Goal: Task Accomplishment & Management: Use online tool/utility

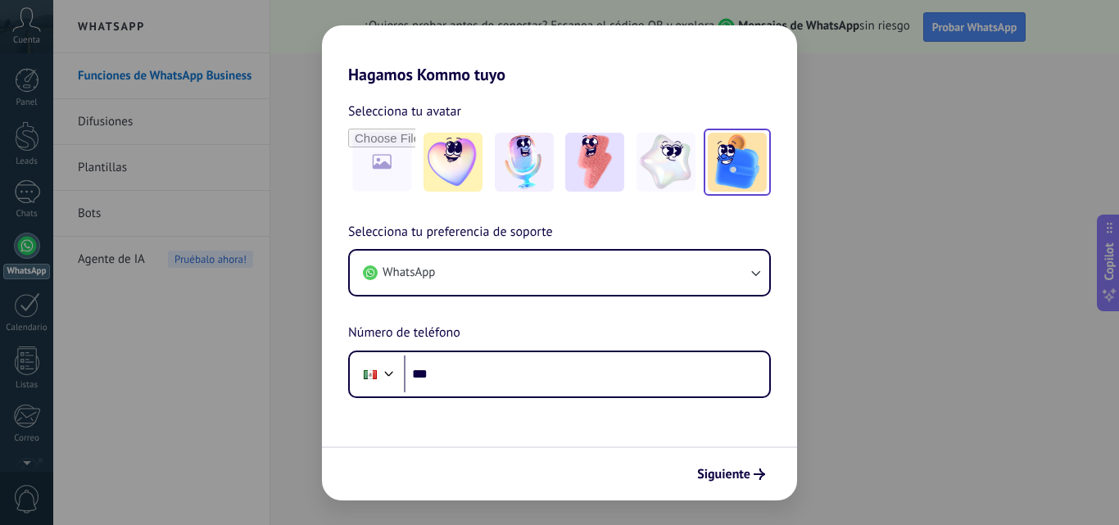
click at [732, 176] on img at bounding box center [737, 162] width 59 height 59
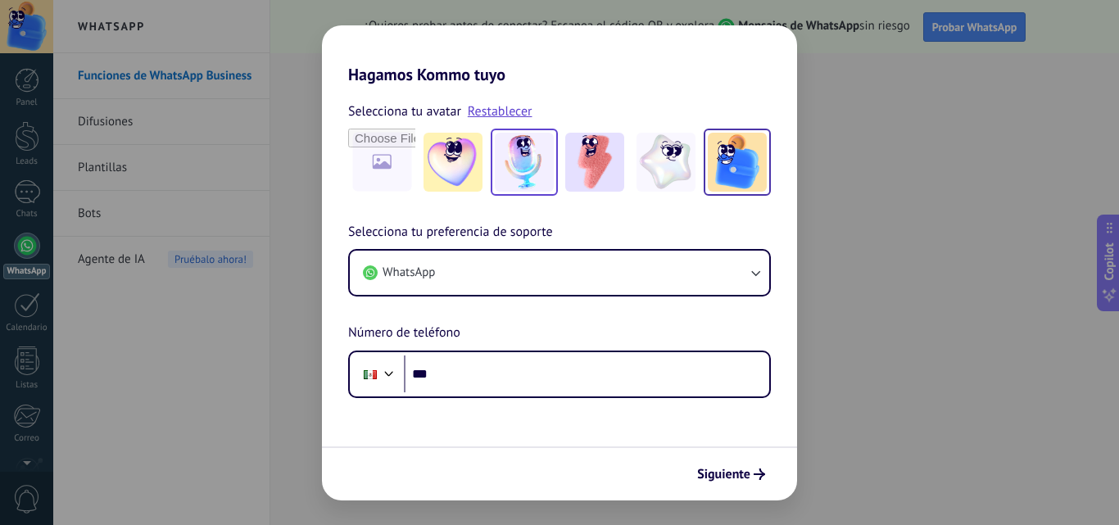
click at [540, 174] on img at bounding box center [524, 162] width 59 height 59
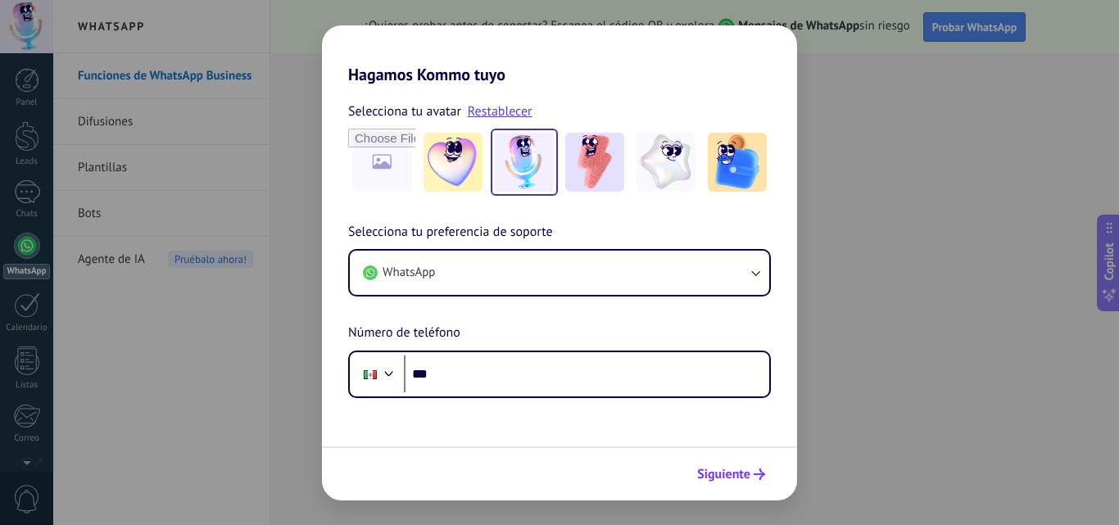
click at [740, 483] on button "Siguiente" at bounding box center [731, 474] width 83 height 28
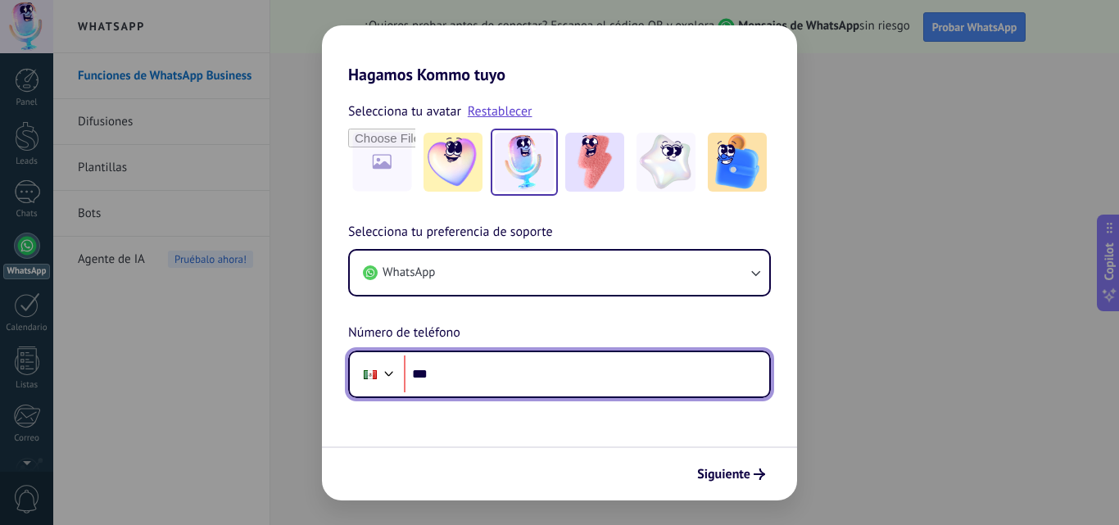
click at [500, 373] on input "***" at bounding box center [586, 375] width 365 height 38
type input "**********"
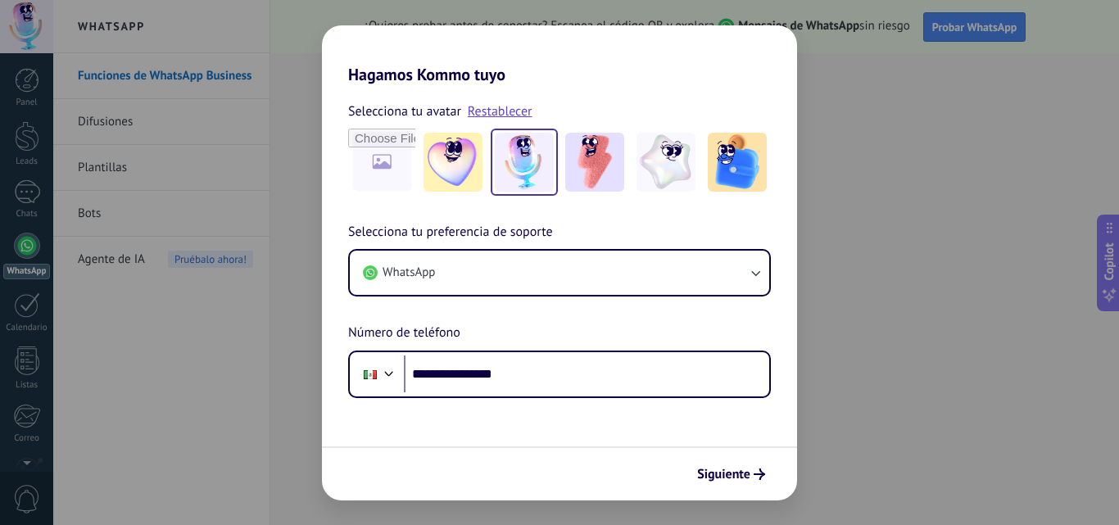
click at [549, 449] on div "Siguiente" at bounding box center [559, 473] width 475 height 54
click at [754, 487] on button "Siguiente" at bounding box center [731, 474] width 83 height 28
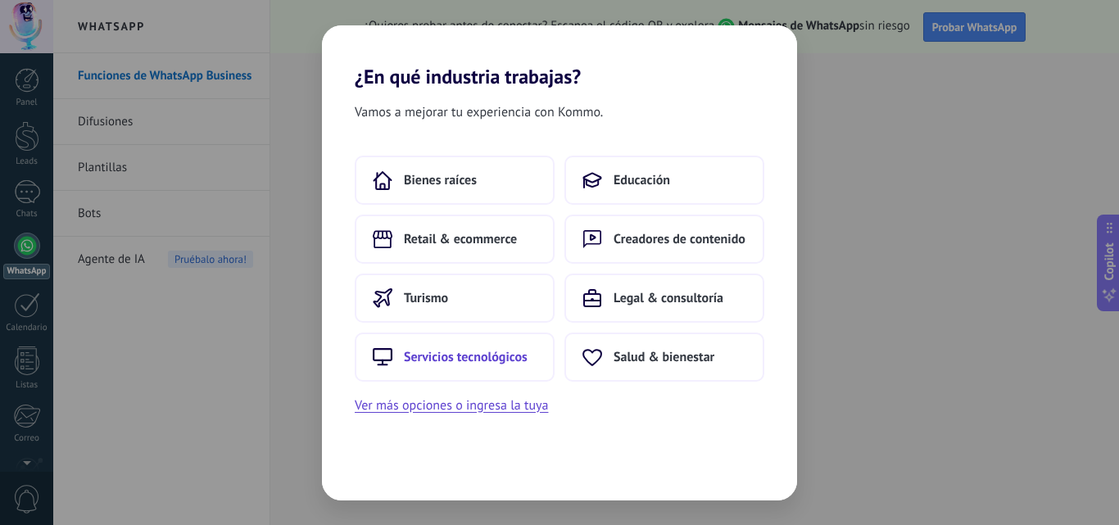
click at [494, 368] on button "Servicios tecnológicos" at bounding box center [455, 357] width 200 height 49
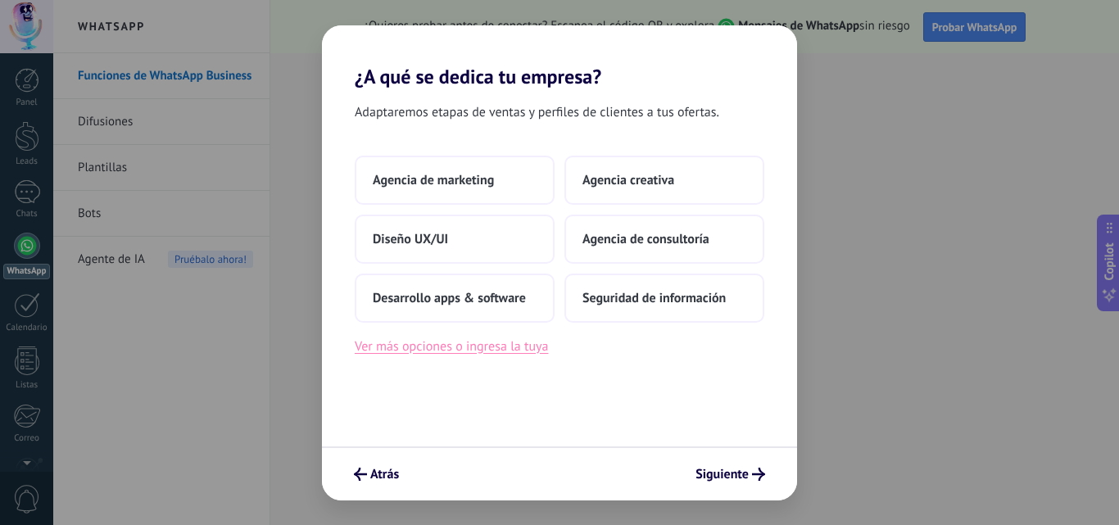
click at [537, 352] on button "Ver más opciones o ingresa la tuya" at bounding box center [451, 346] width 193 height 21
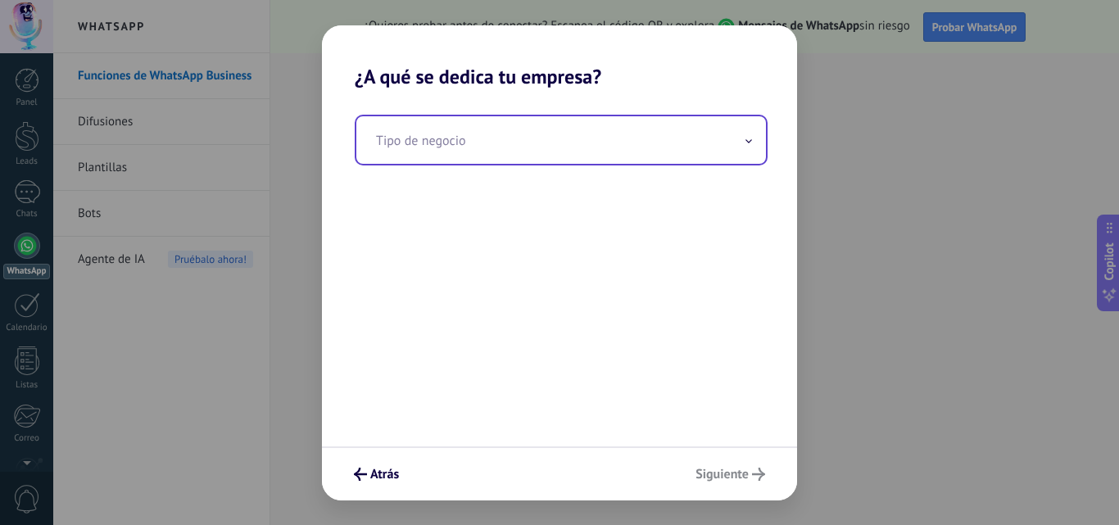
click at [434, 155] on input "text" at bounding box center [561, 140] width 410 height 48
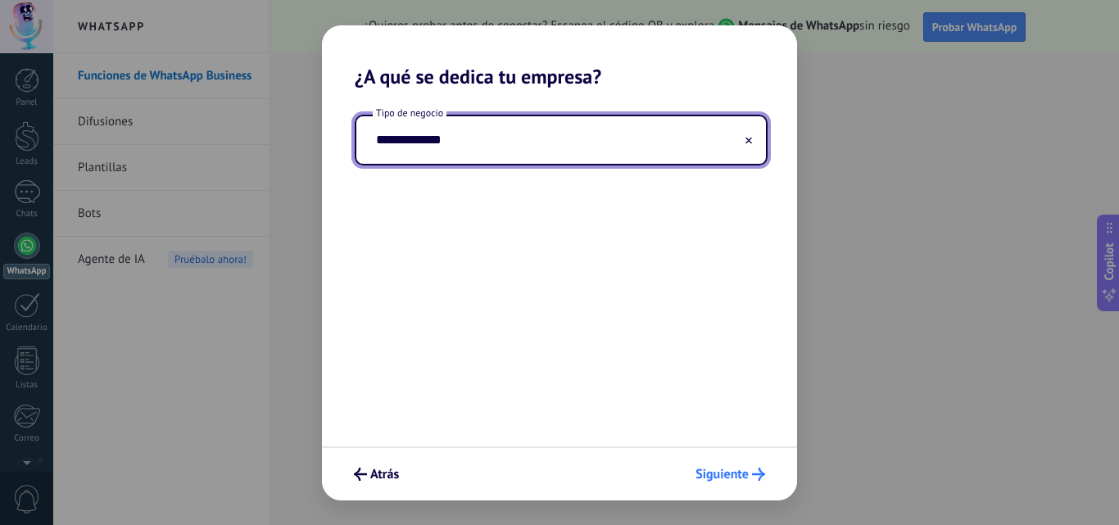
type input "**********"
click at [729, 476] on span "Siguiente" at bounding box center [721, 474] width 53 height 11
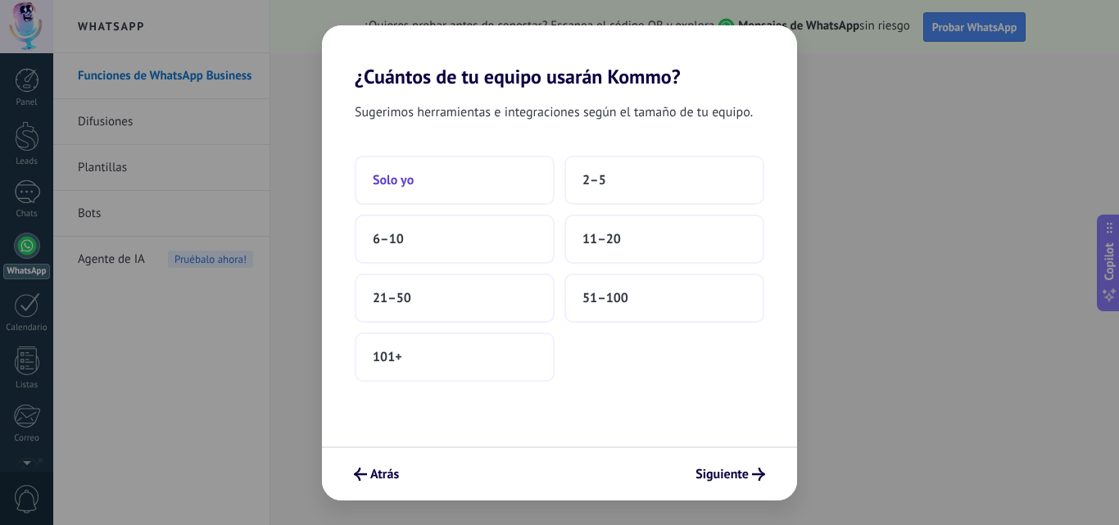
click at [447, 185] on button "Solo yo" at bounding box center [455, 180] width 200 height 49
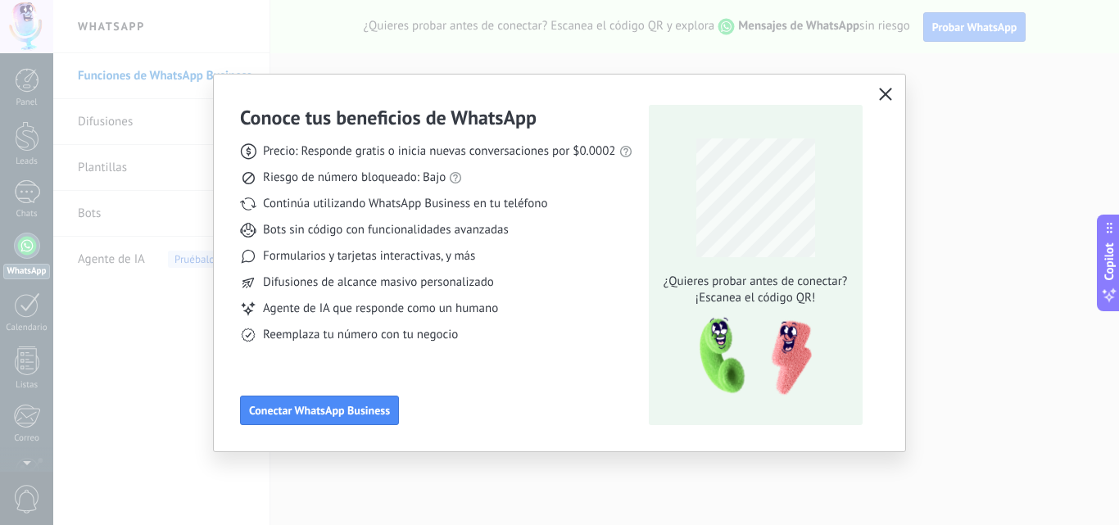
click at [885, 89] on icon "button" at bounding box center [885, 94] width 13 height 13
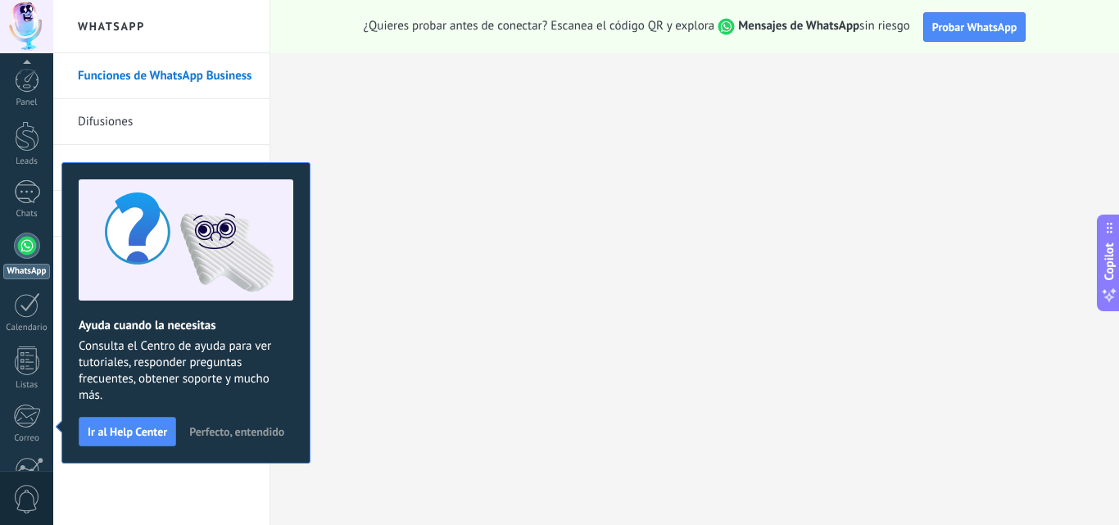
scroll to position [156, 0]
click at [217, 436] on span "Perfecto, entendido" at bounding box center [236, 431] width 95 height 11
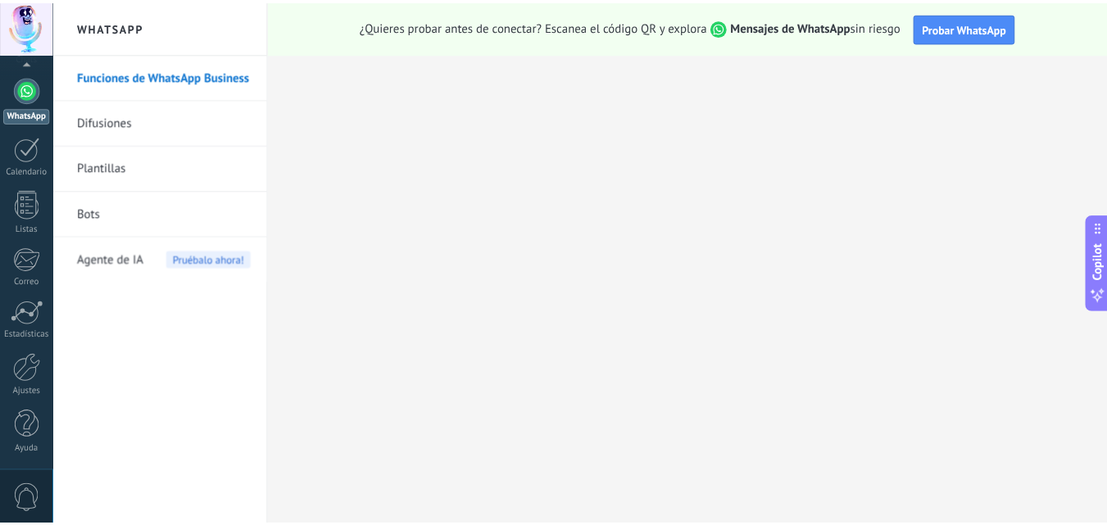
scroll to position [0, 0]
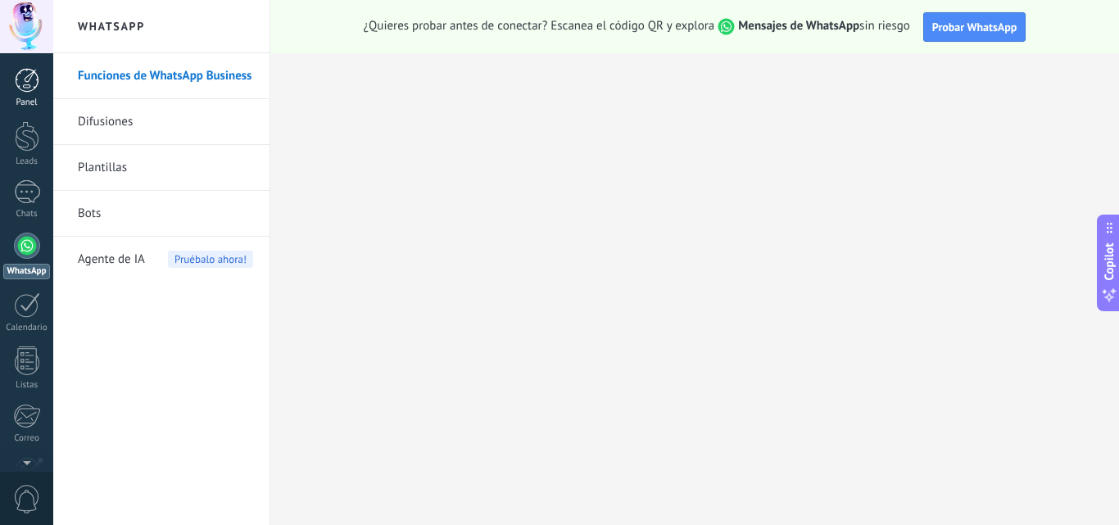
click at [25, 92] on div at bounding box center [27, 80] width 25 height 25
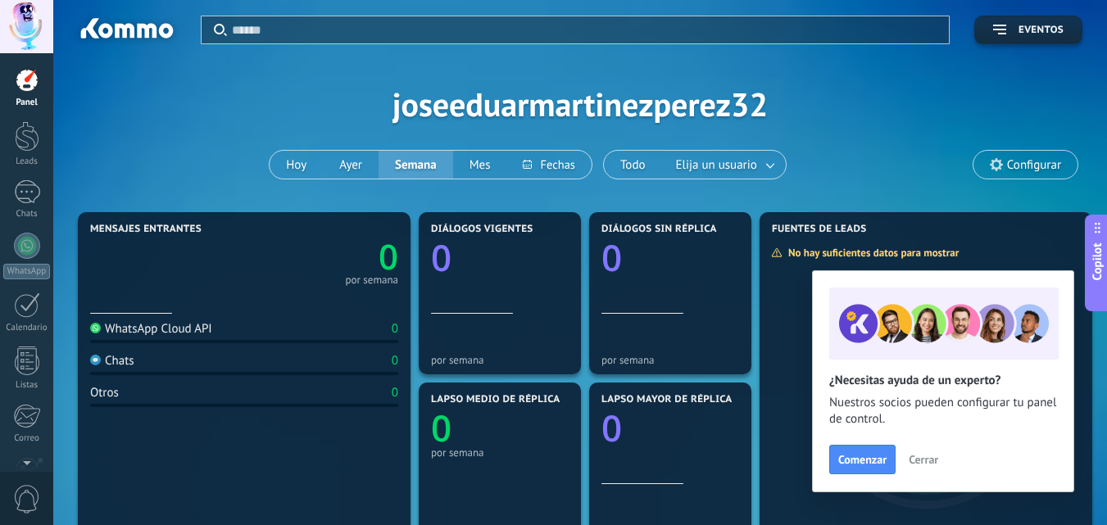
click at [1101, 282] on div "Copilot" at bounding box center [1097, 262] width 17 height 83
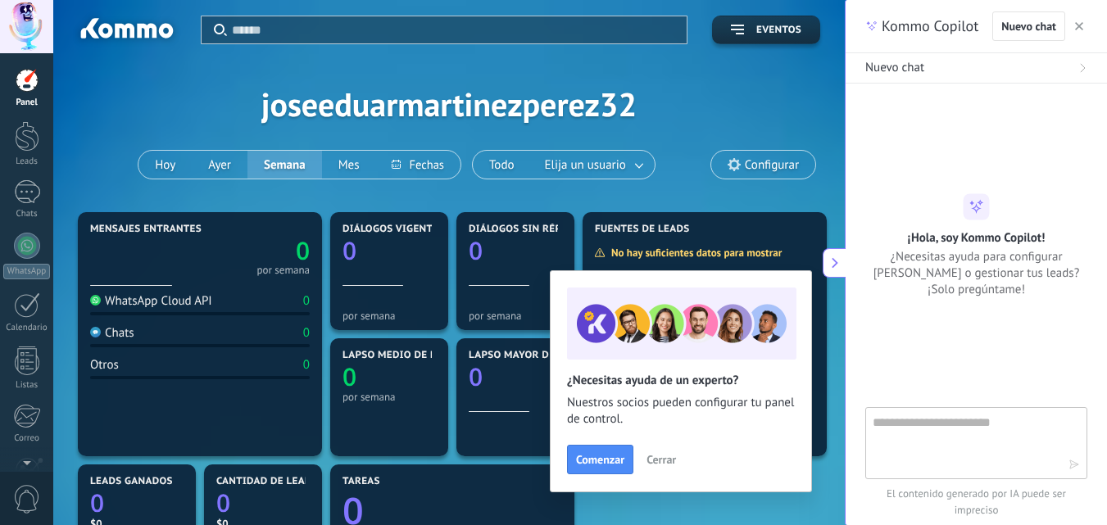
click at [837, 269] on button at bounding box center [833, 262] width 23 height 29
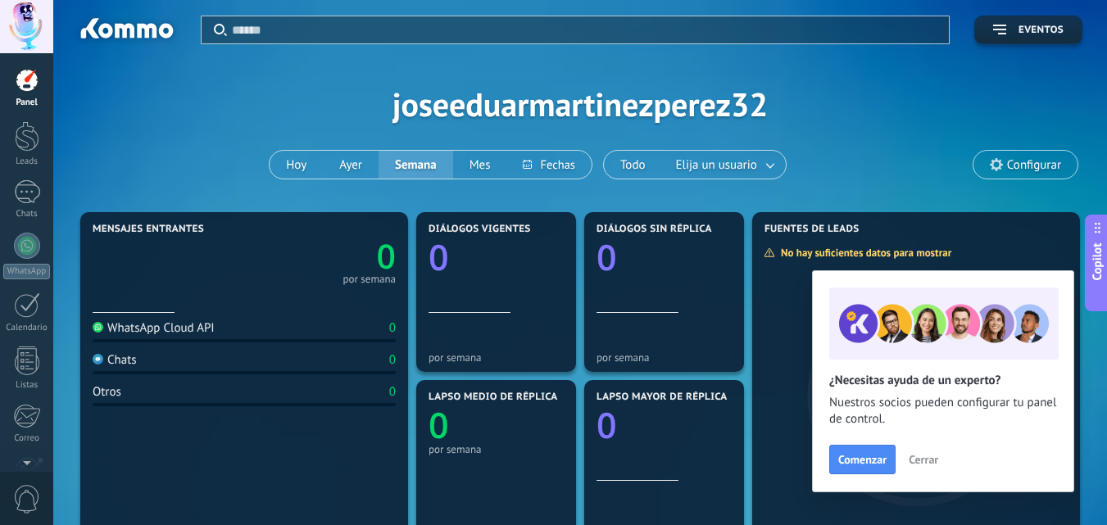
click at [1101, 265] on span "Copilot" at bounding box center [1097, 261] width 16 height 38
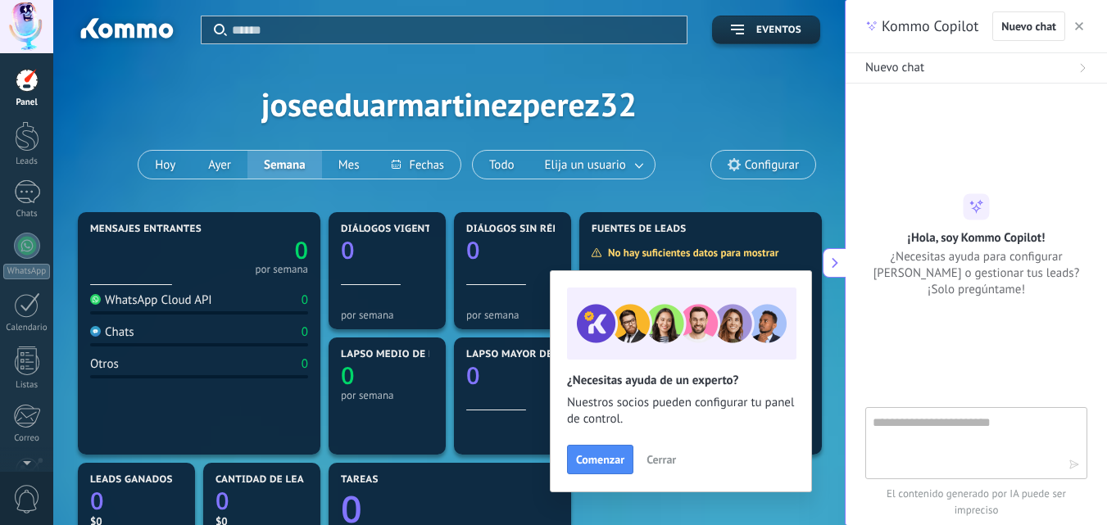
click at [977, 437] on textarea at bounding box center [964, 442] width 184 height 59
type textarea "**********"
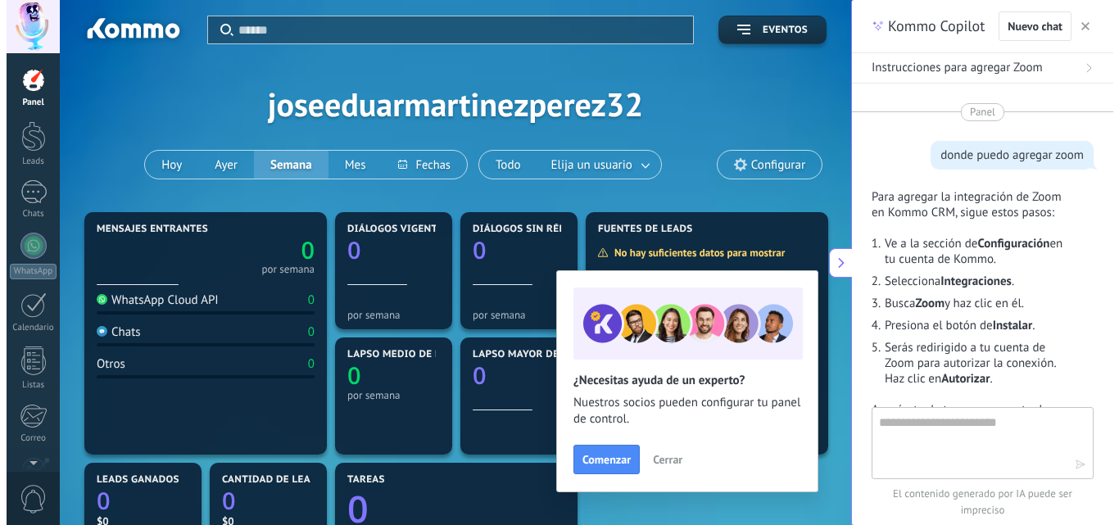
scroll to position [279, 0]
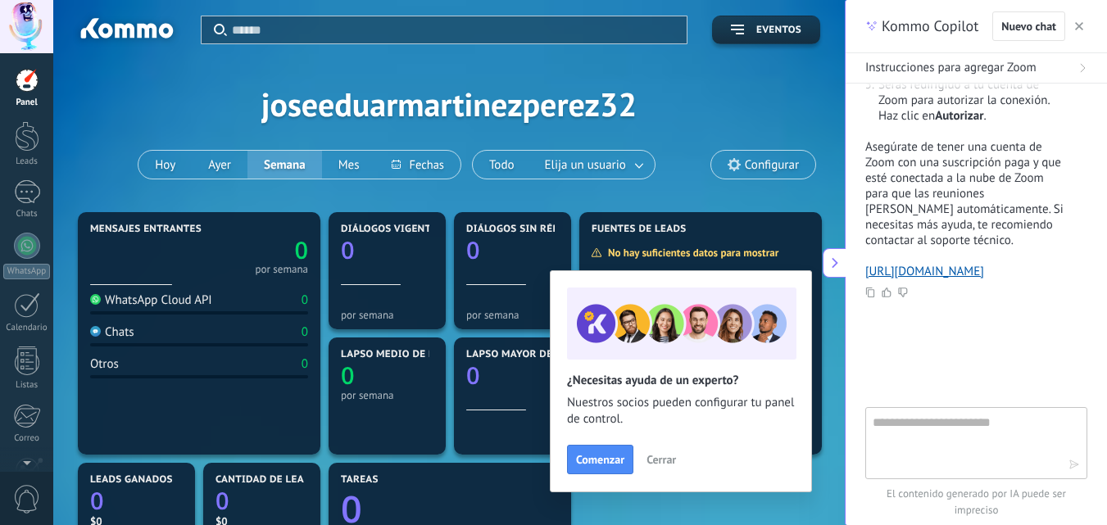
click at [661, 460] on span "Cerrar" at bounding box center [660, 459] width 29 height 11
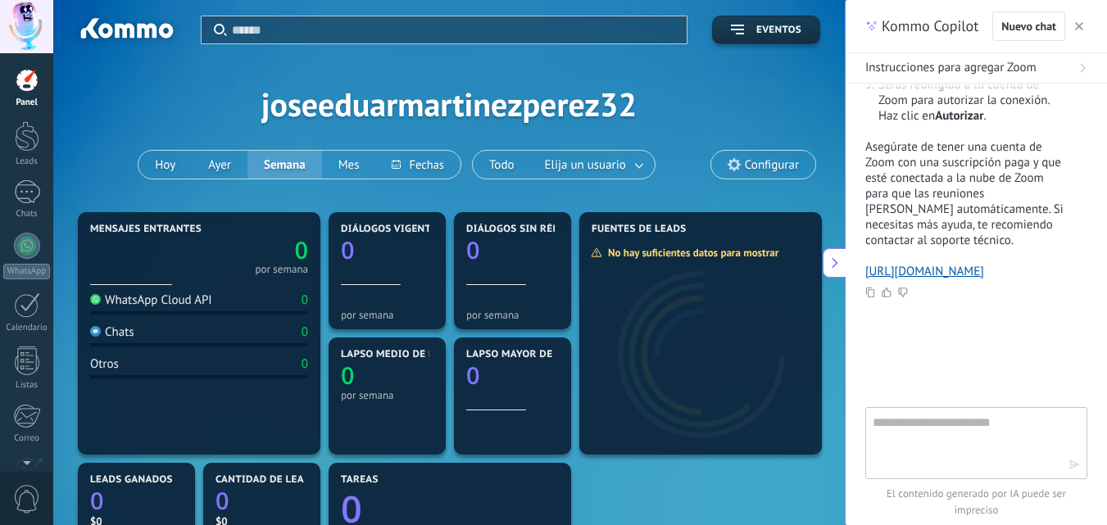
click at [1083, 25] on button "button" at bounding box center [1079, 26] width 16 height 20
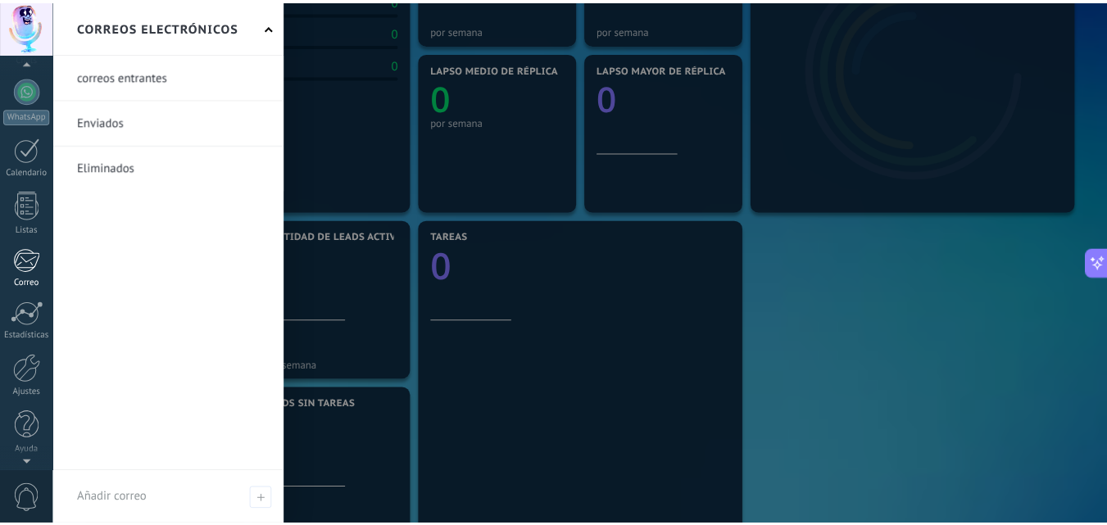
scroll to position [156, 0]
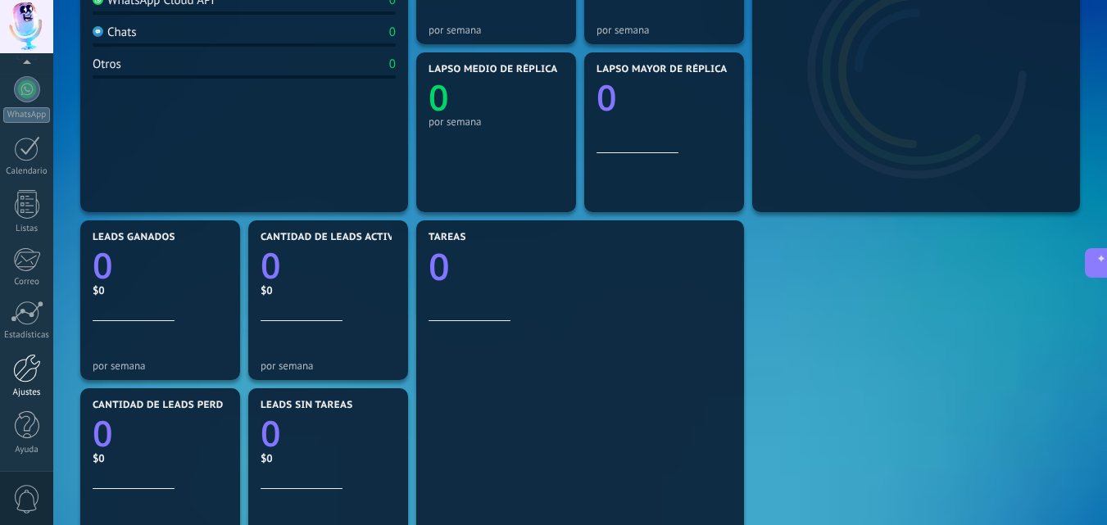
click at [24, 363] on div at bounding box center [27, 368] width 28 height 29
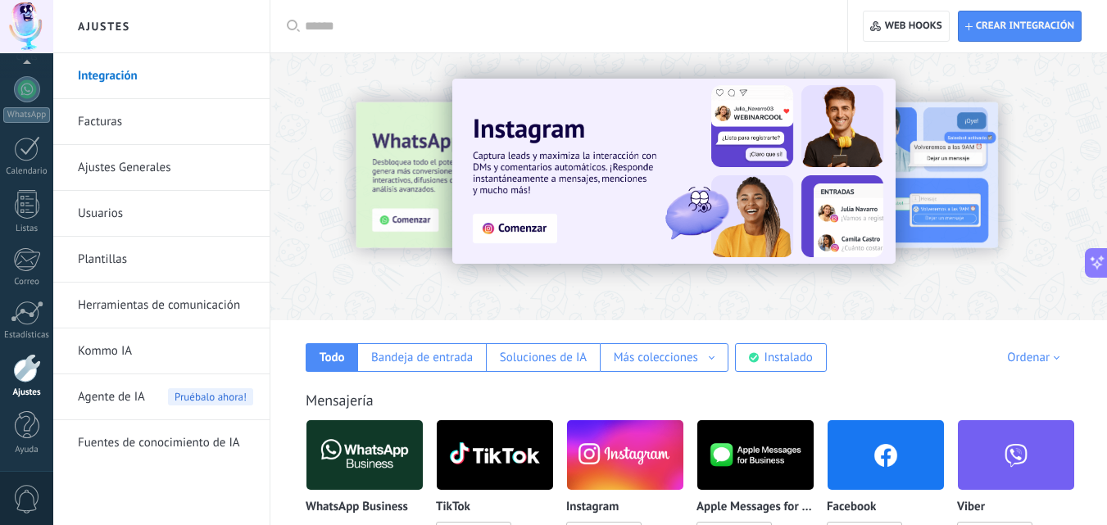
click at [147, 302] on link "Herramientas de comunicación" at bounding box center [165, 306] width 175 height 46
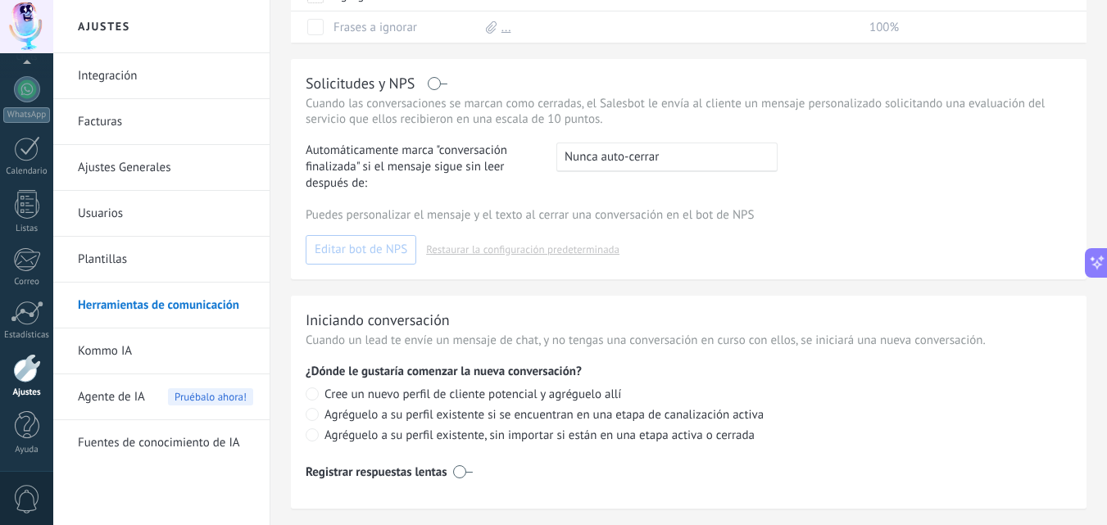
scroll to position [720, 0]
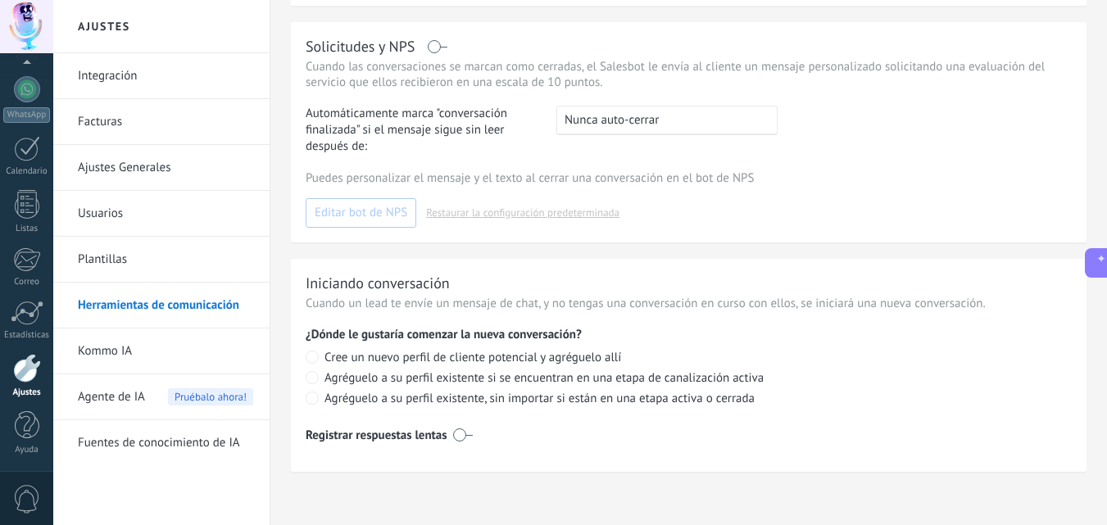
click at [100, 159] on link "Ajustes Generales" at bounding box center [165, 168] width 175 height 46
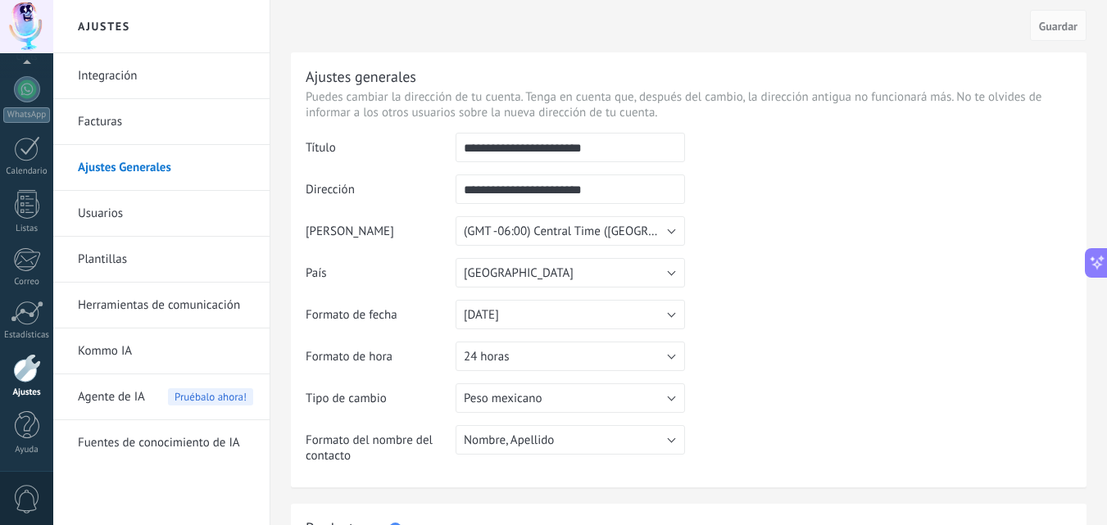
click at [116, 227] on link "Usuarios" at bounding box center [165, 214] width 175 height 46
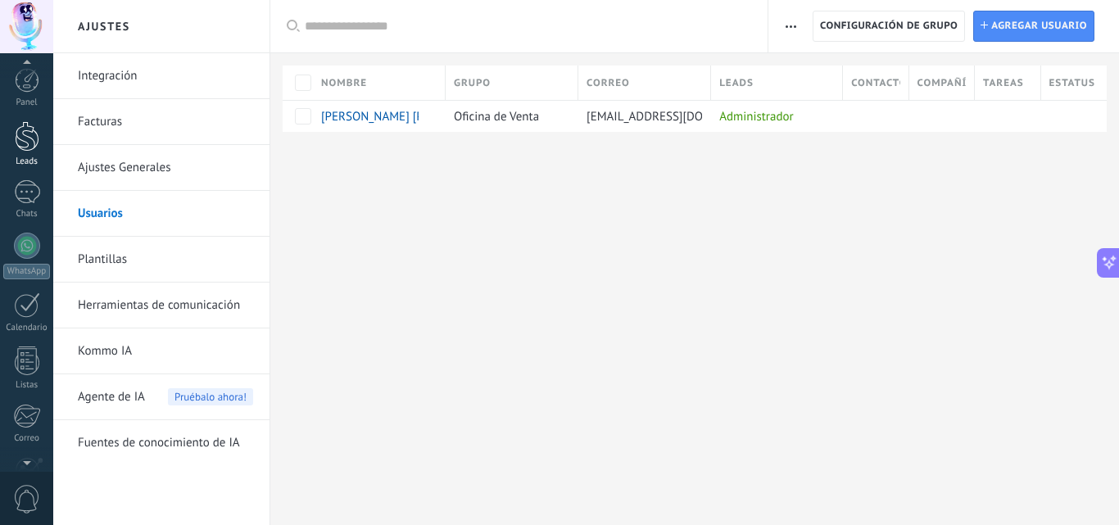
click at [29, 157] on div "Leads" at bounding box center [27, 161] width 48 height 11
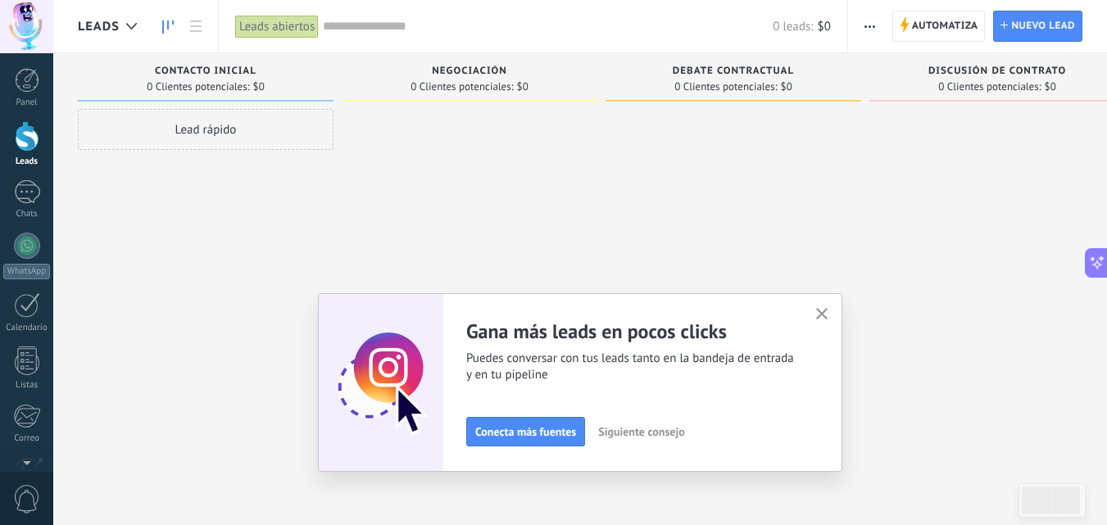
click at [827, 314] on use "button" at bounding box center [822, 314] width 12 height 12
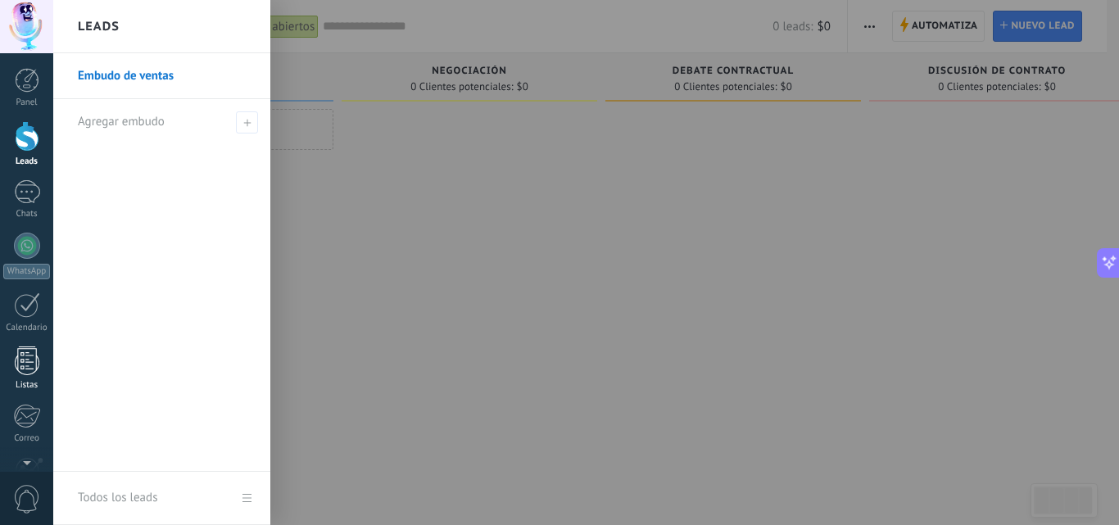
click at [20, 361] on div at bounding box center [27, 361] width 25 height 29
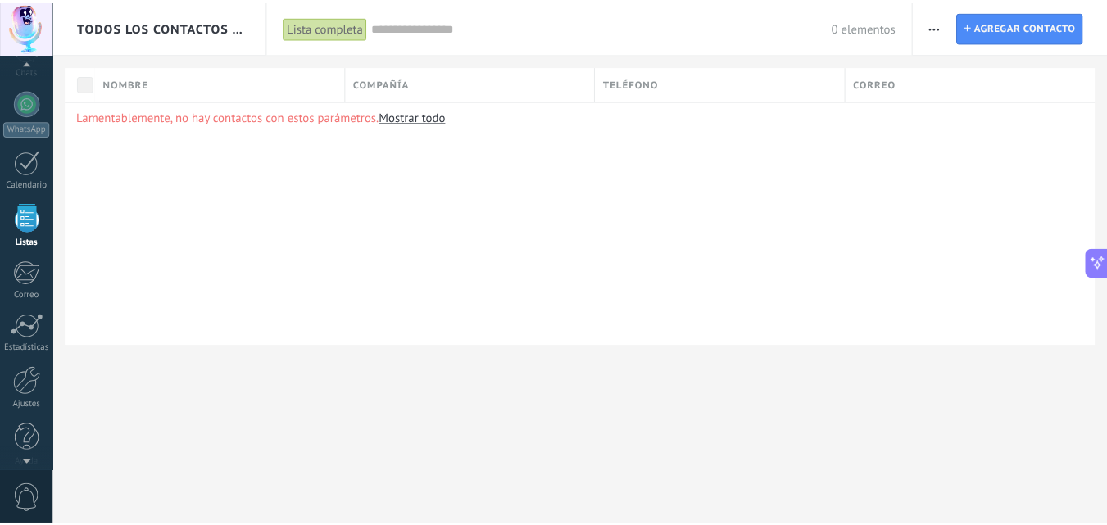
scroll to position [156, 0]
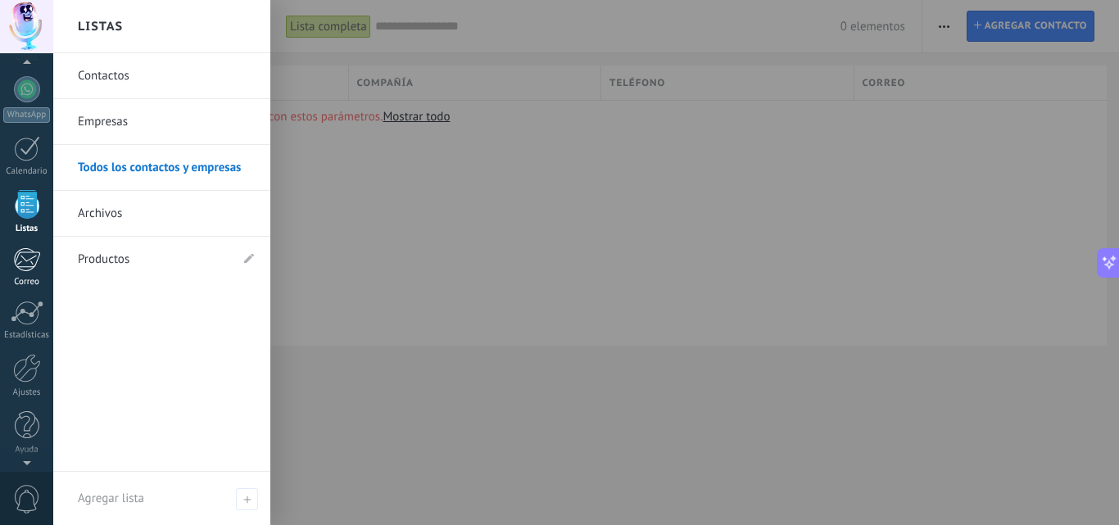
click at [28, 277] on div "Correo" at bounding box center [27, 282] width 48 height 11
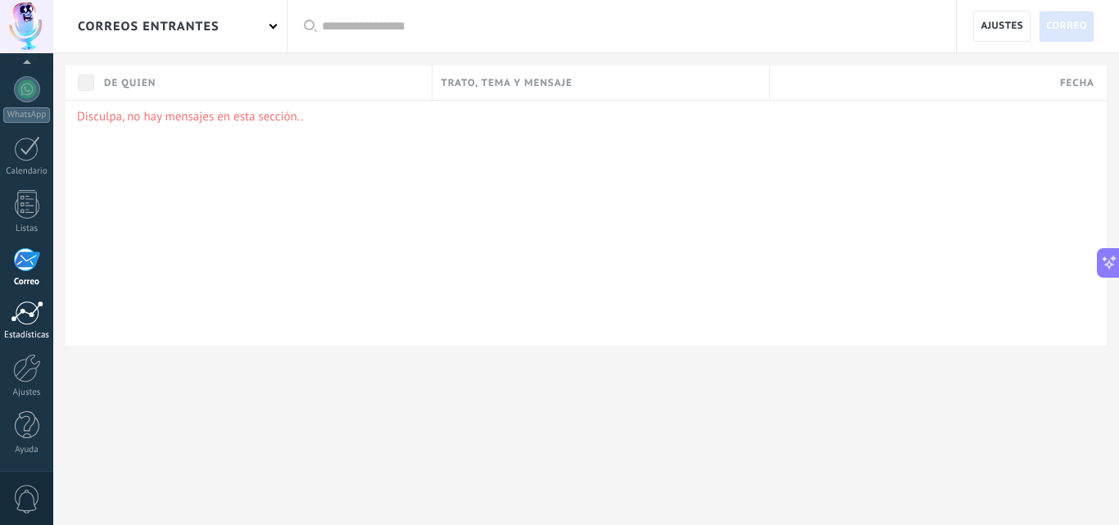
click at [29, 327] on link "Estadísticas" at bounding box center [26, 321] width 53 height 40
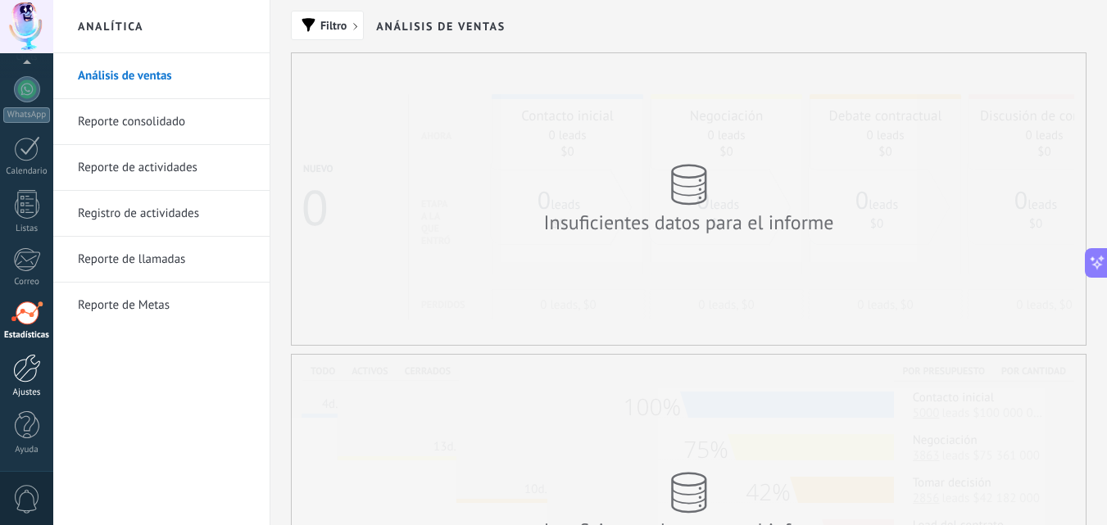
click at [25, 386] on link "Ajustes" at bounding box center [26, 376] width 53 height 44
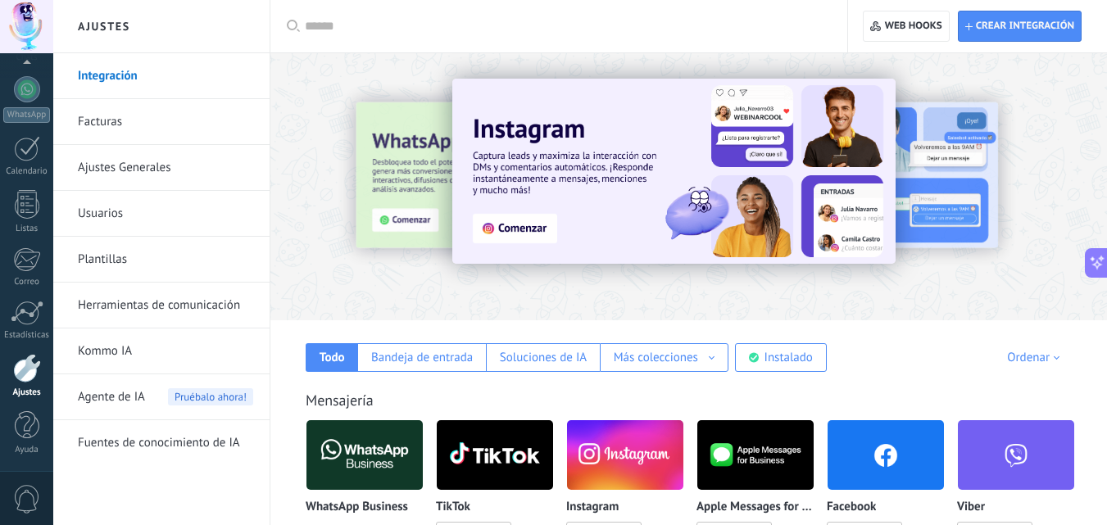
click at [192, 297] on link "Herramientas de comunicación" at bounding box center [165, 306] width 175 height 46
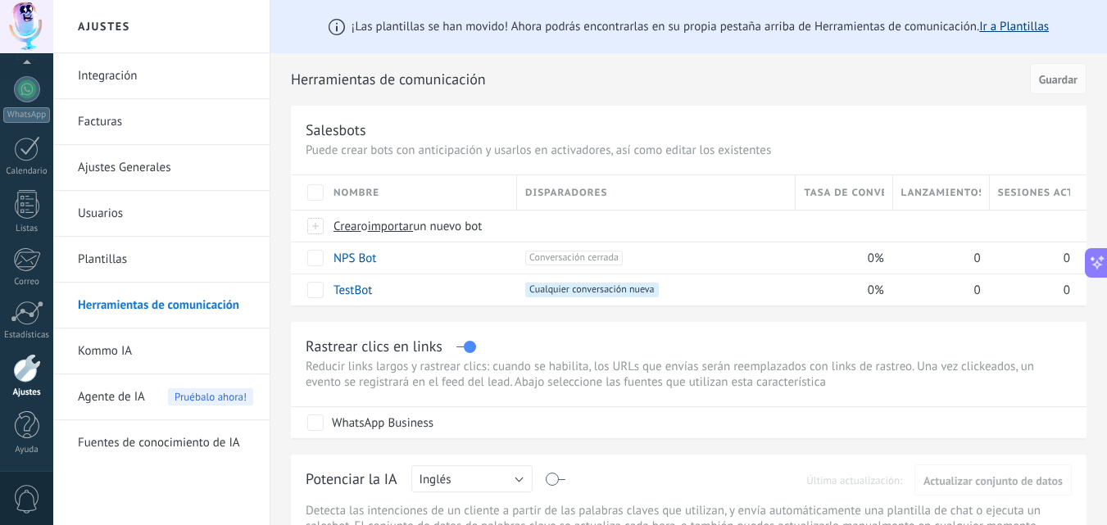
click at [1001, 31] on link "Ir a Plantillas" at bounding box center [1014, 27] width 70 height 16
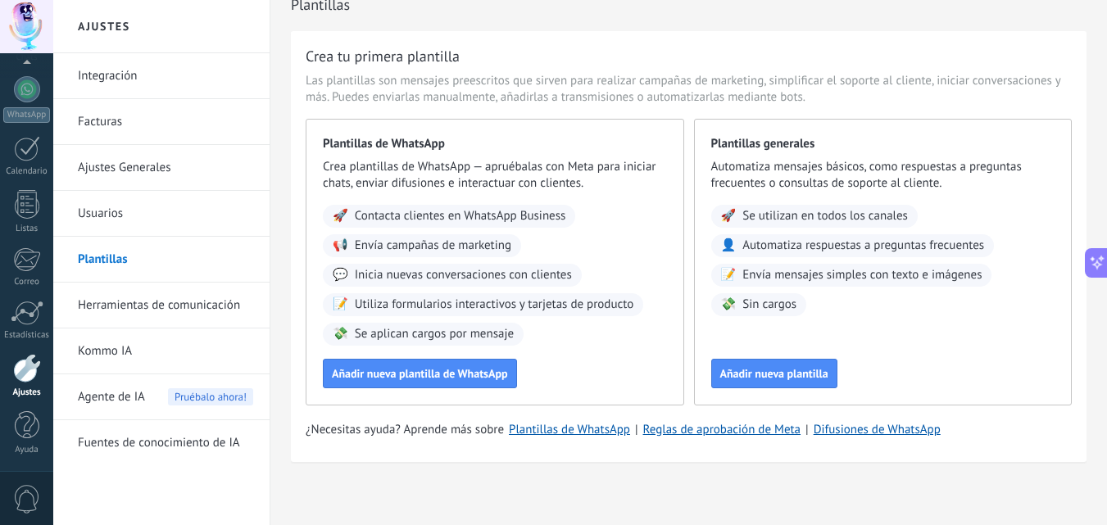
scroll to position [28, 0]
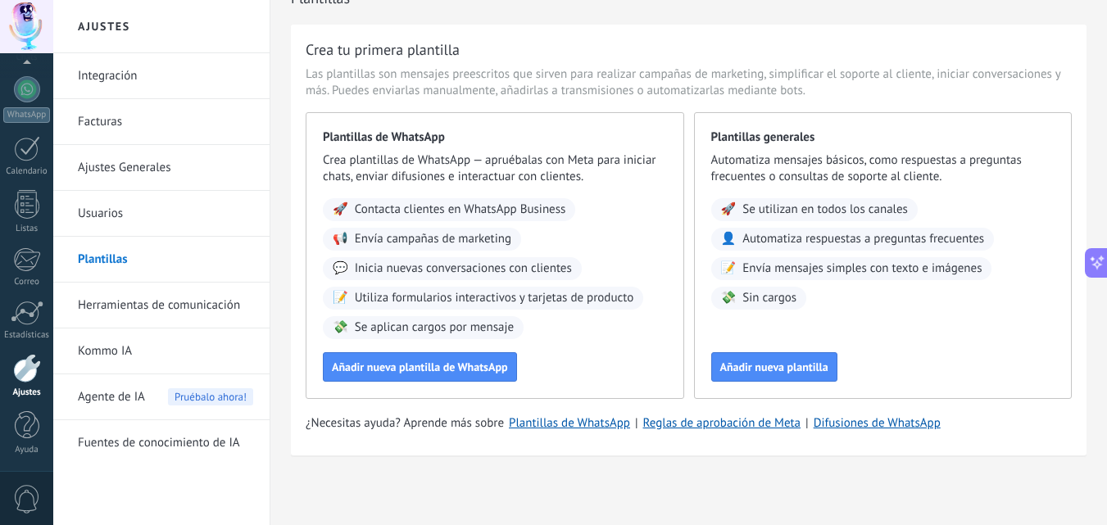
click at [167, 308] on link "Herramientas de comunicación" at bounding box center [165, 306] width 175 height 46
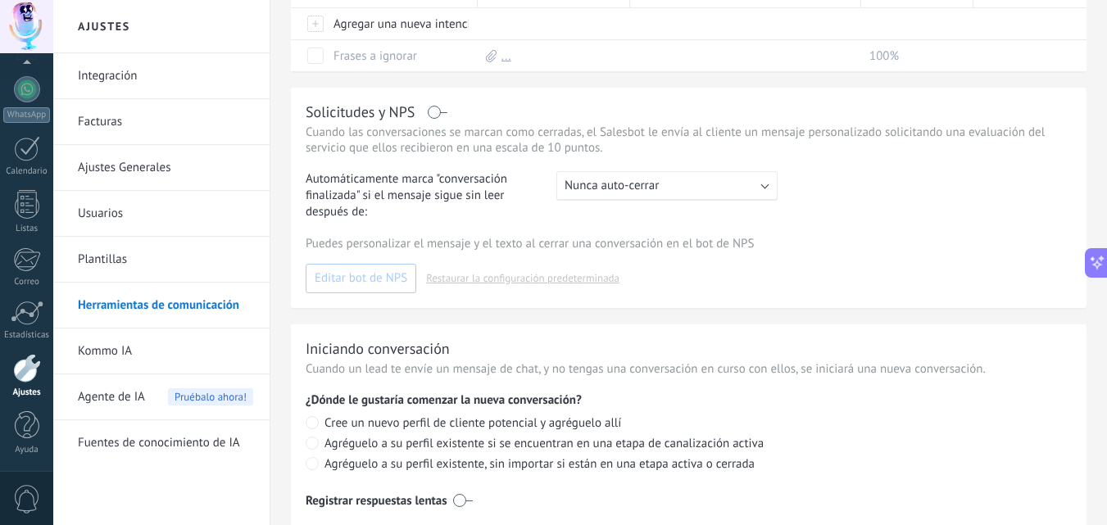
scroll to position [724, 0]
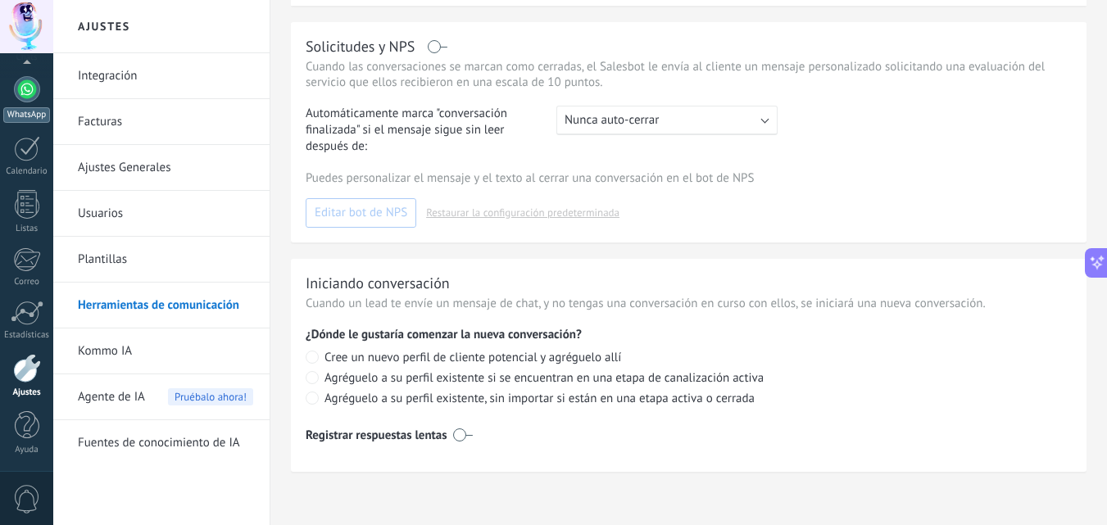
click at [25, 95] on div at bounding box center [27, 89] width 26 height 26
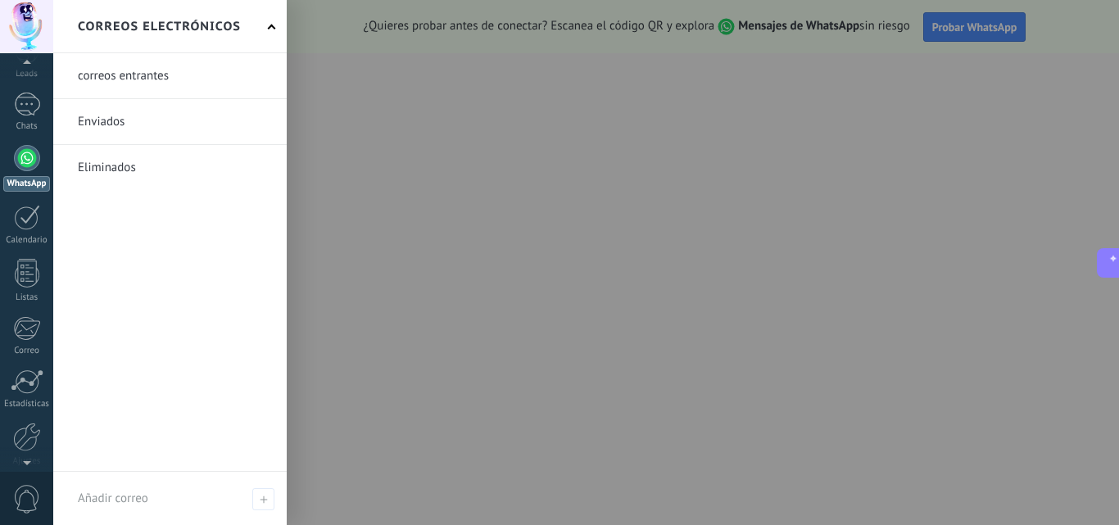
scroll to position [156, 0]
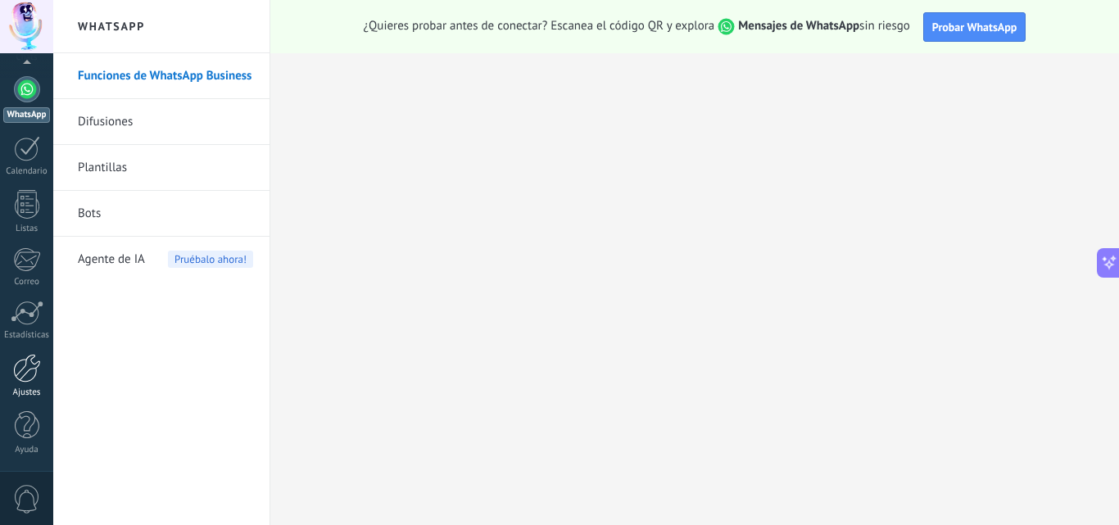
click at [28, 381] on div at bounding box center [27, 368] width 28 height 29
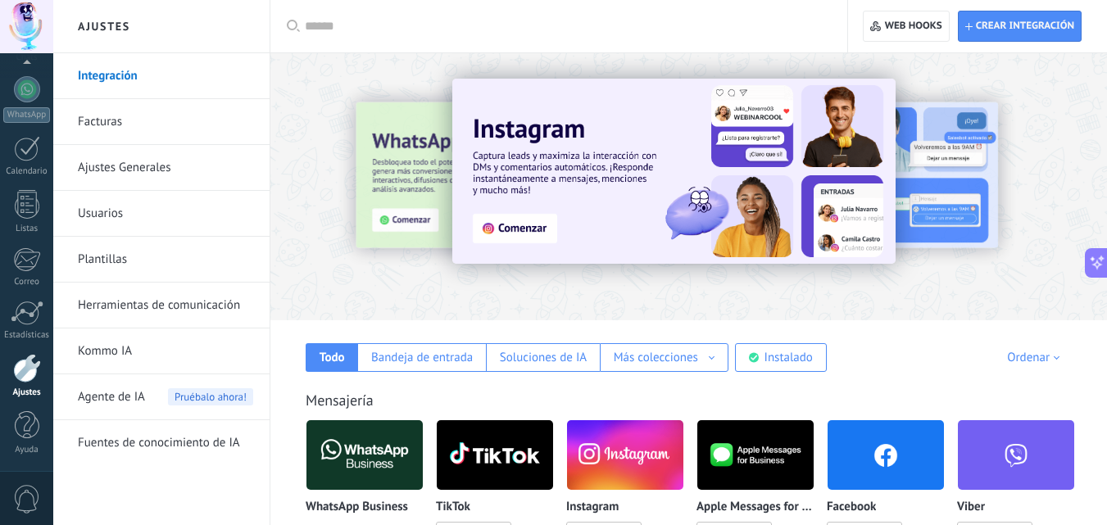
click at [148, 75] on link "Integración" at bounding box center [165, 76] width 175 height 46
click at [381, 39] on div at bounding box center [564, 26] width 519 height 52
click at [378, 29] on input "text" at bounding box center [564, 26] width 519 height 17
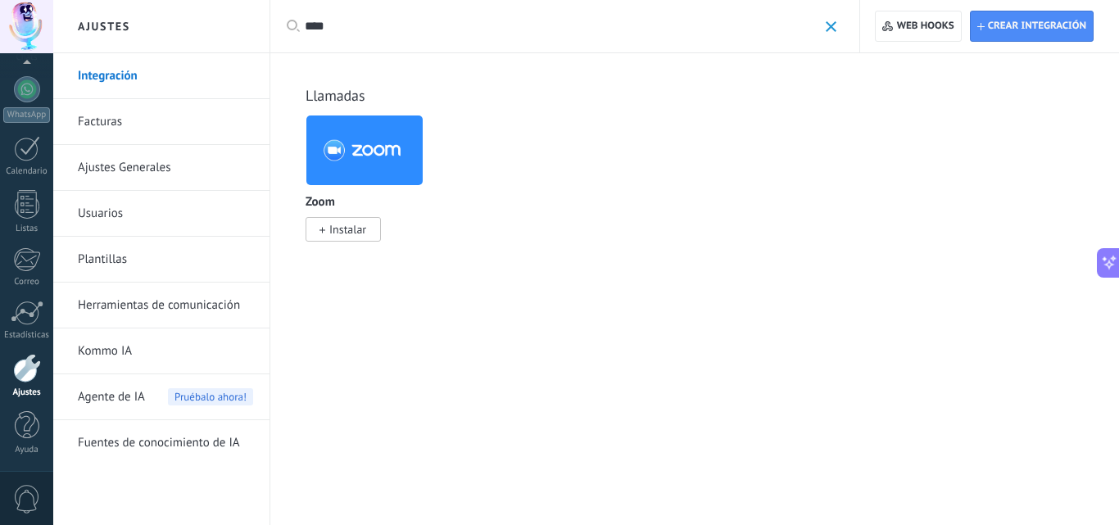
type input "****"
click at [360, 152] on img at bounding box center [364, 150] width 116 height 79
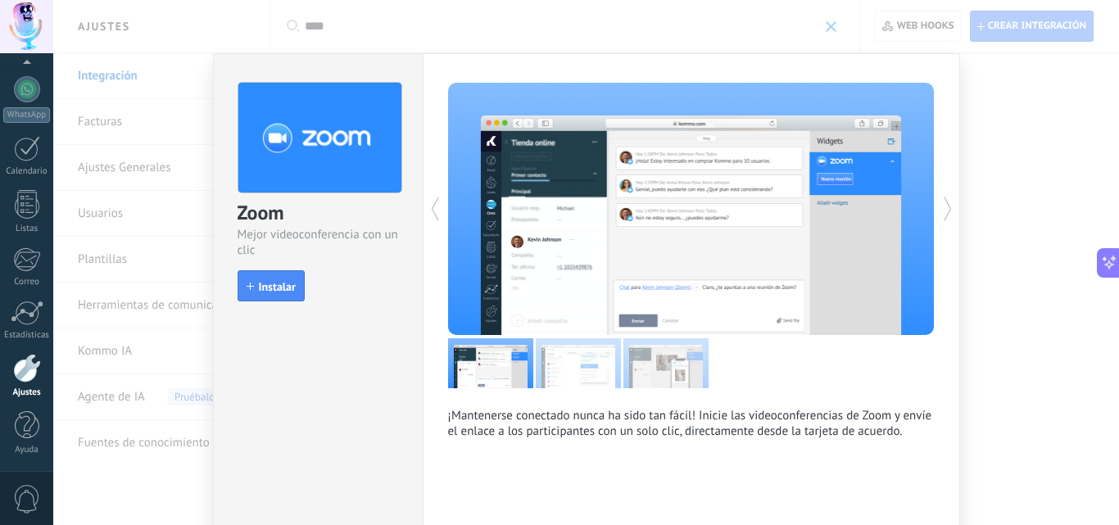
click at [1007, 120] on div "Zoom Mejor videoconferencia con un clic install Instalar ¡Mantenerse conectado …" at bounding box center [586, 262] width 1066 height 525
